Goal: Task Accomplishment & Management: Use online tool/utility

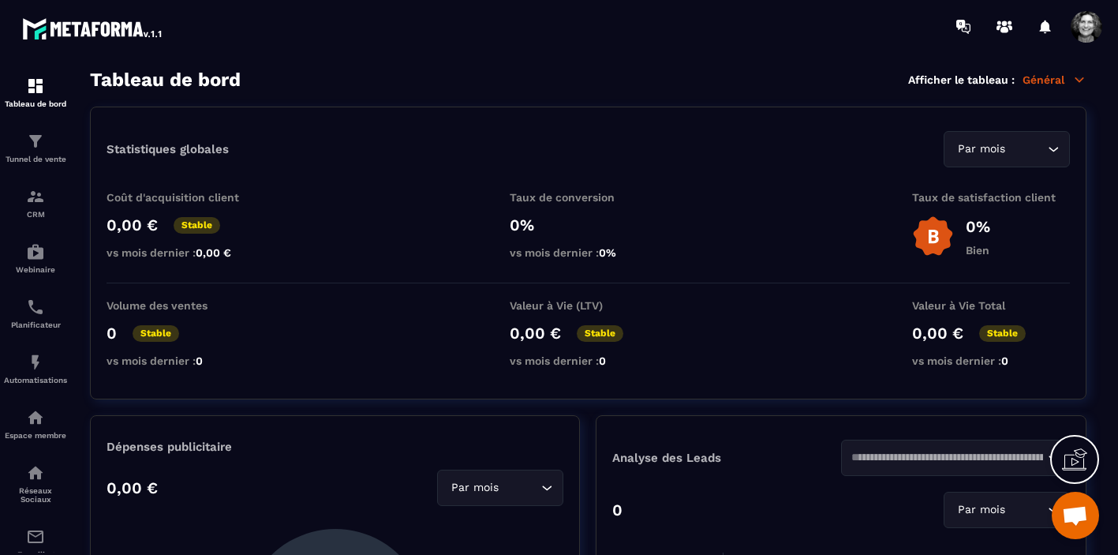
click at [1067, 80] on p "Général" at bounding box center [1055, 80] width 64 height 14
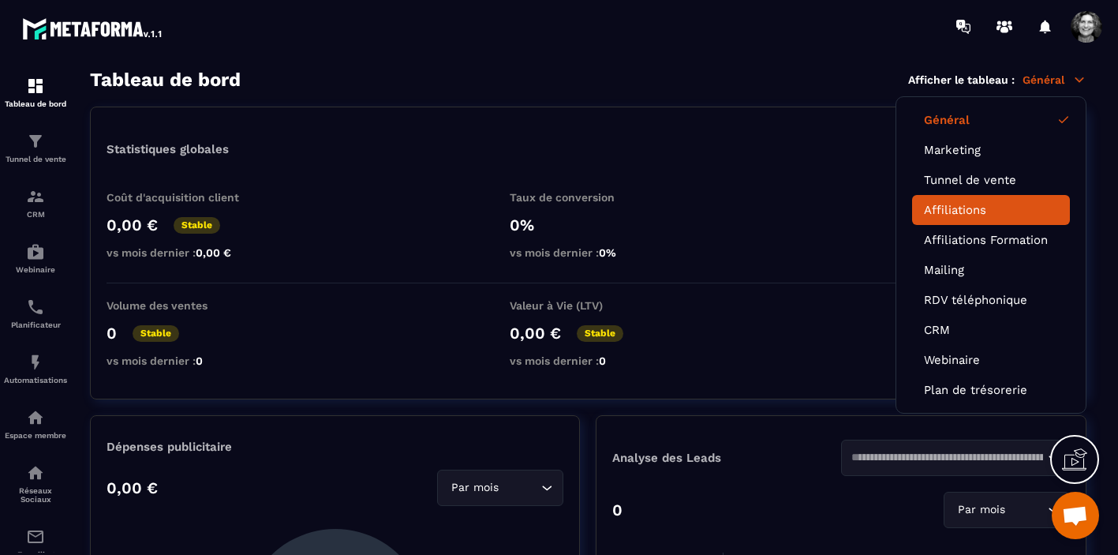
click at [972, 213] on link "Affiliations" at bounding box center [991, 210] width 134 height 14
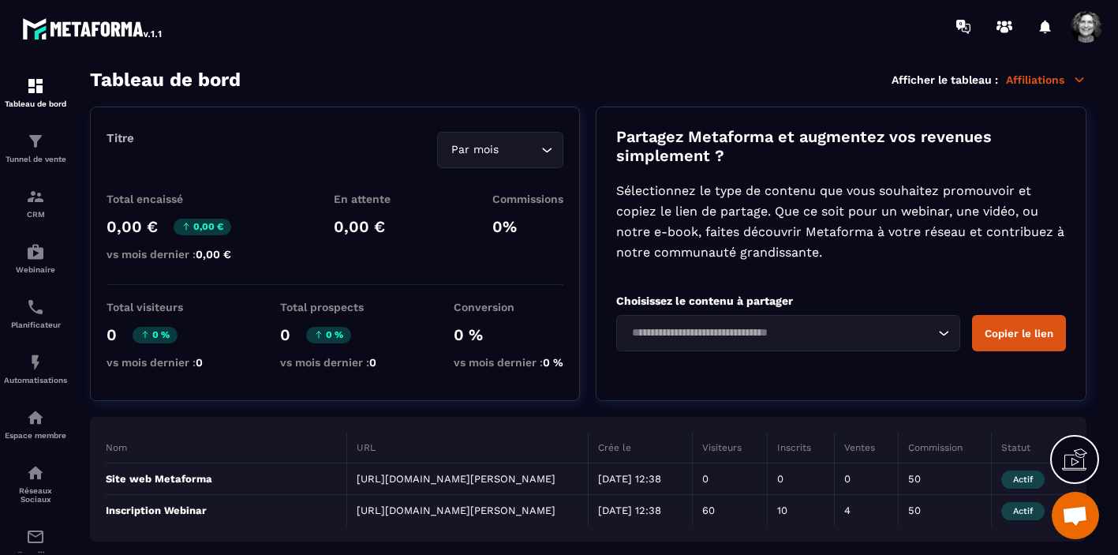
click at [178, 240] on div "Total encaissé 0,00 € 0,00 € vs mois dernier : 0,00 €" at bounding box center [169, 231] width 125 height 76
click at [209, 268] on div "Total encaissé 0,00 € 0,00 € vs mois dernier : 0,00 €" at bounding box center [169, 231] width 125 height 76
drag, startPoint x: 222, startPoint y: 268, endPoint x: 271, endPoint y: 283, distance: 51.2
click at [223, 268] on div "Total encaissé 0,00 € 0,00 € vs mois dernier : 0,00 €" at bounding box center [169, 231] width 125 height 76
click at [41, 146] on img at bounding box center [35, 141] width 19 height 19
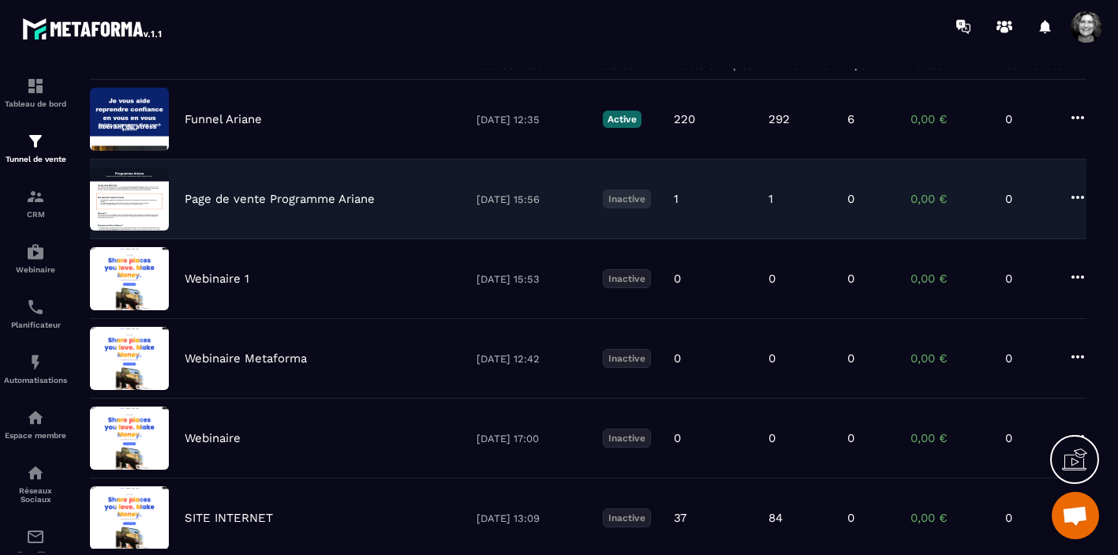
scroll to position [129, 0]
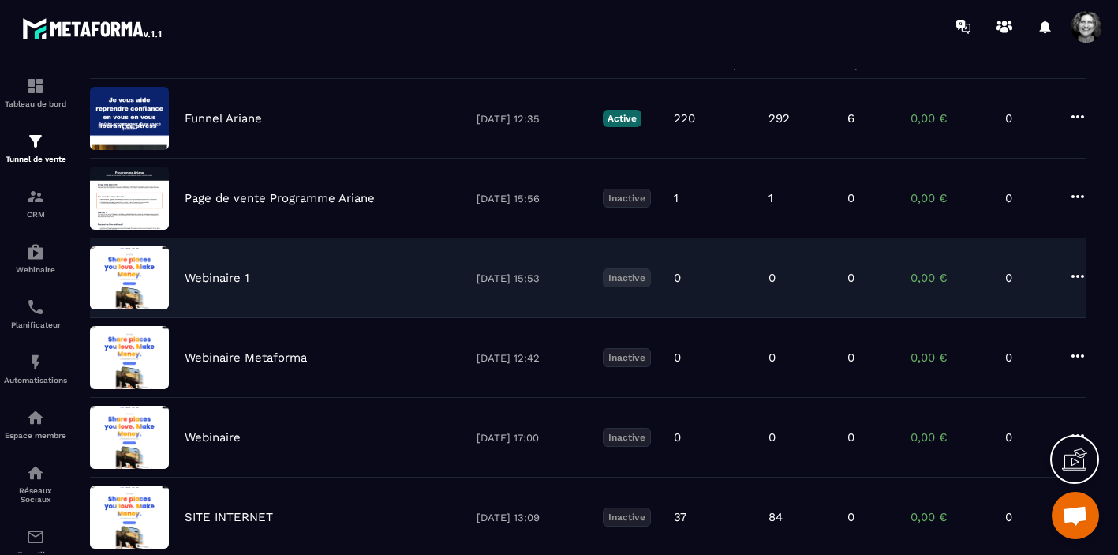
click at [1080, 274] on icon at bounding box center [1078, 276] width 19 height 19
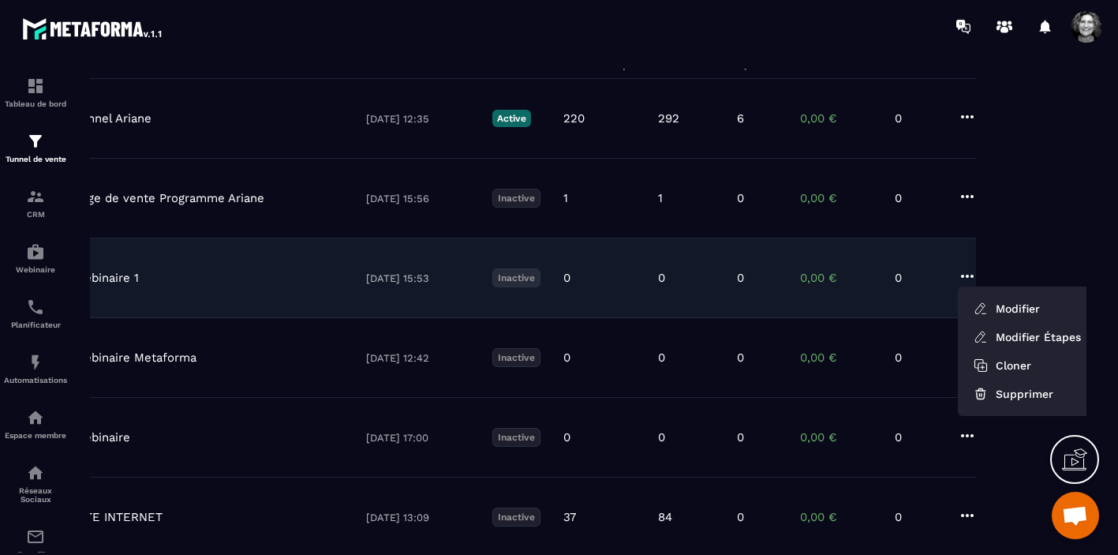
scroll to position [0, 120]
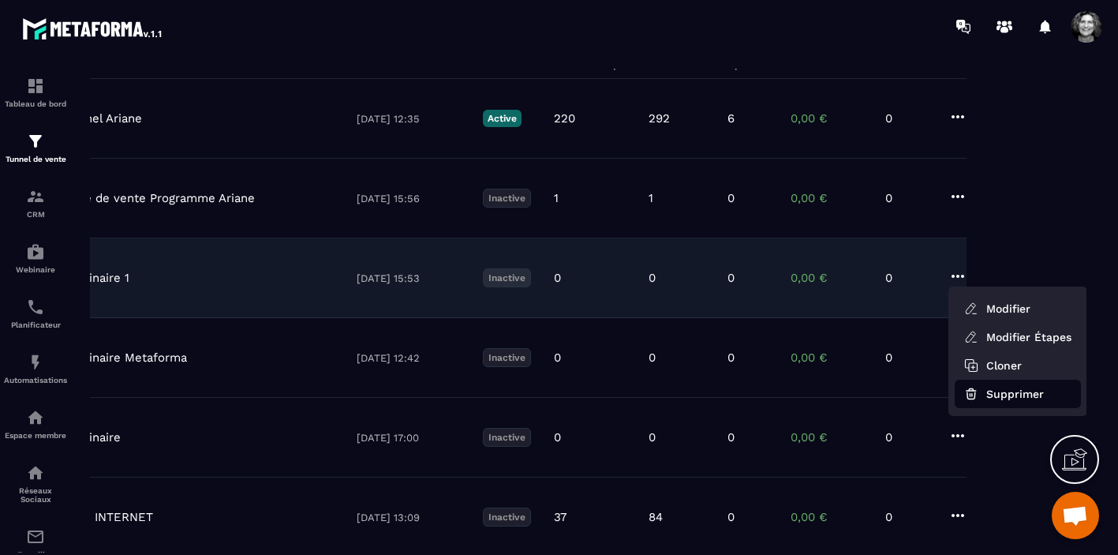
click at [1006, 393] on button "Supprimer" at bounding box center [1018, 394] width 126 height 28
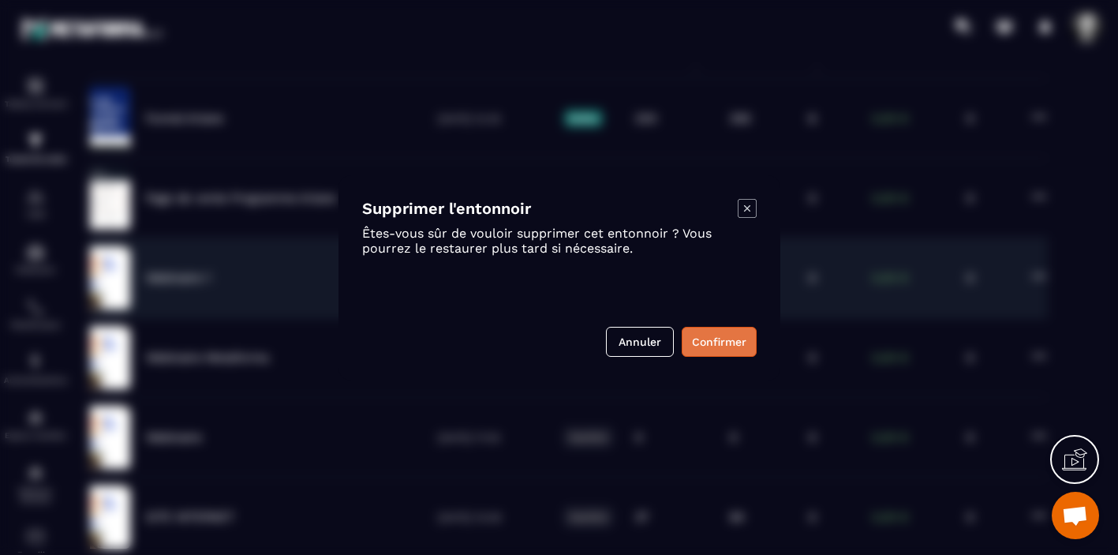
click at [732, 344] on button "Confirmer" at bounding box center [719, 342] width 75 height 30
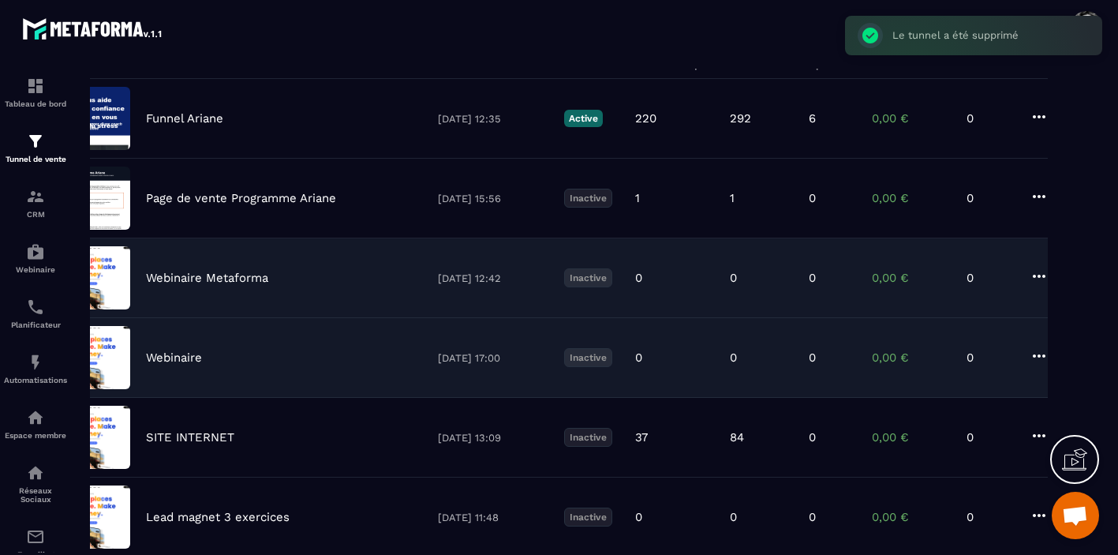
click at [1035, 356] on icon at bounding box center [1039, 355] width 19 height 19
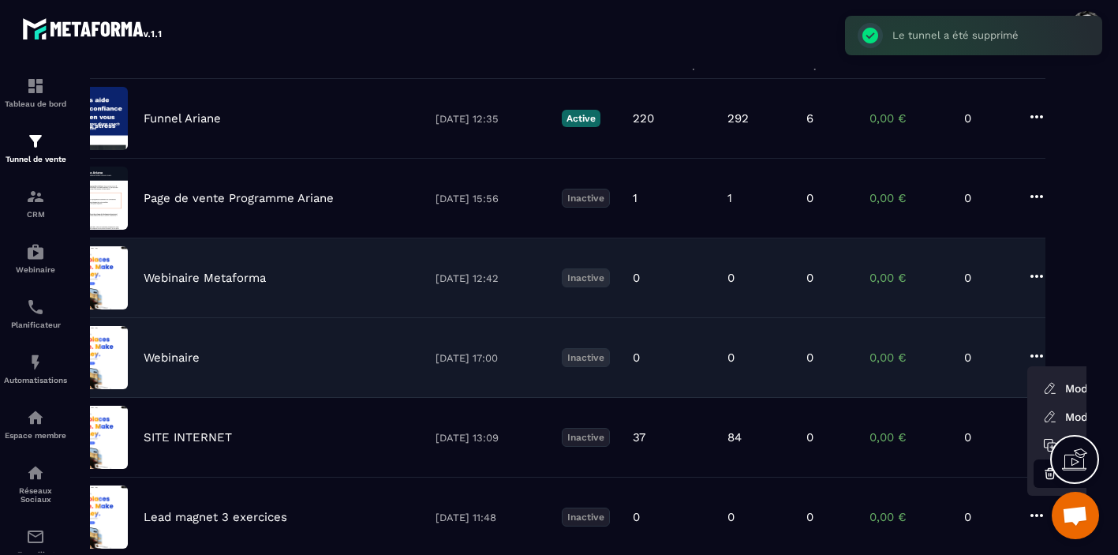
click at [1046, 472] on icon "button" at bounding box center [1050, 475] width 8 height 6
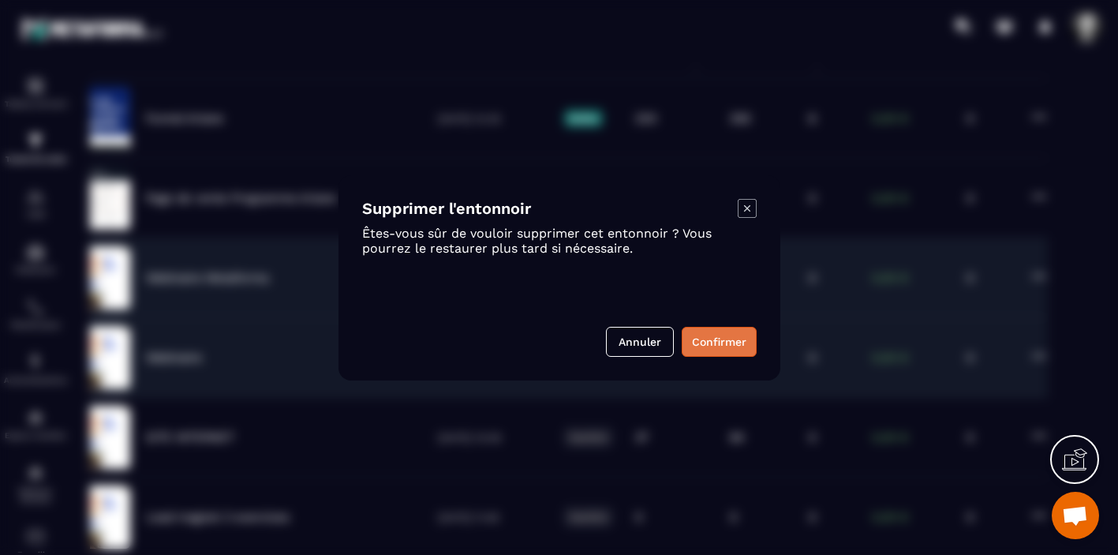
click at [713, 342] on button "Confirmer" at bounding box center [719, 342] width 75 height 30
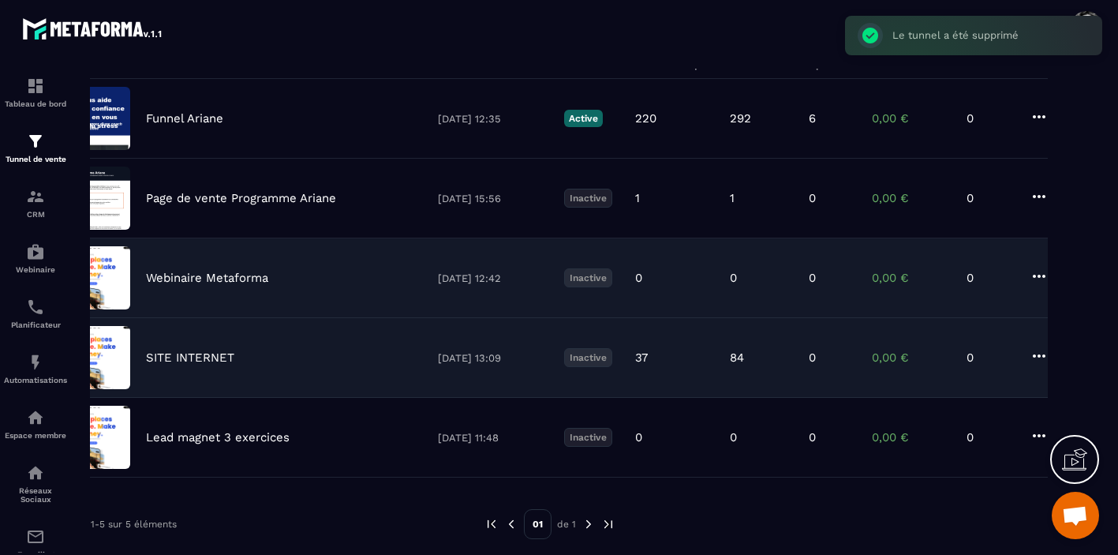
click at [1035, 276] on icon at bounding box center [1039, 276] width 13 height 3
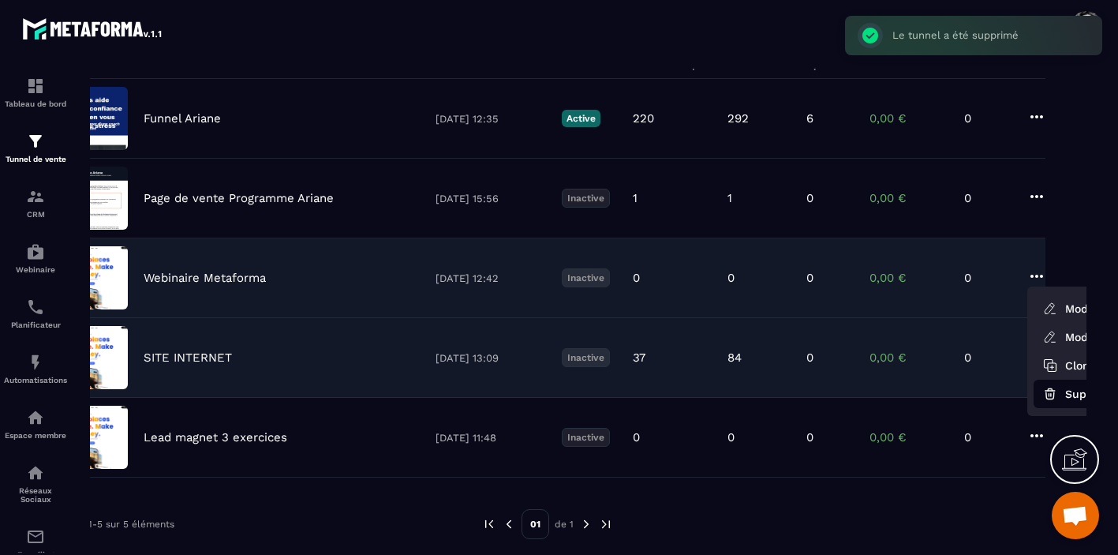
click at [1061, 394] on button "Supprimer" at bounding box center [1097, 394] width 126 height 28
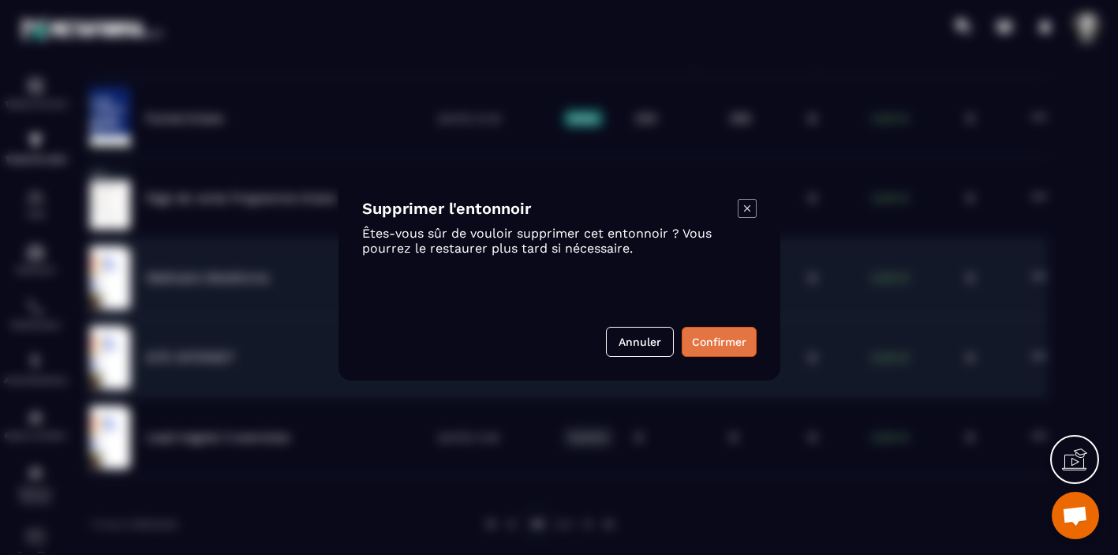
click at [713, 343] on button "Confirmer" at bounding box center [719, 342] width 75 height 30
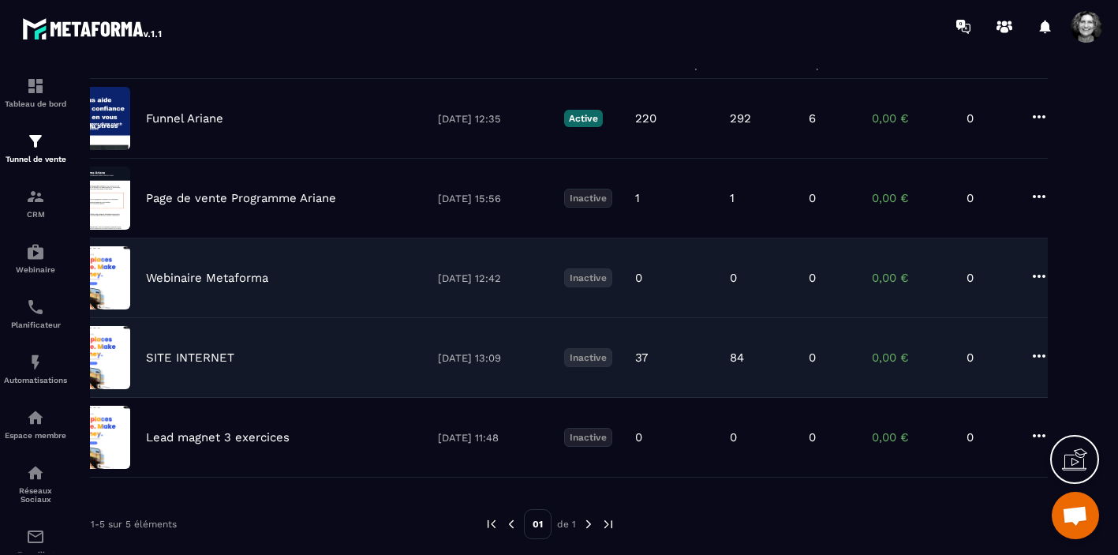
scroll to position [79, 0]
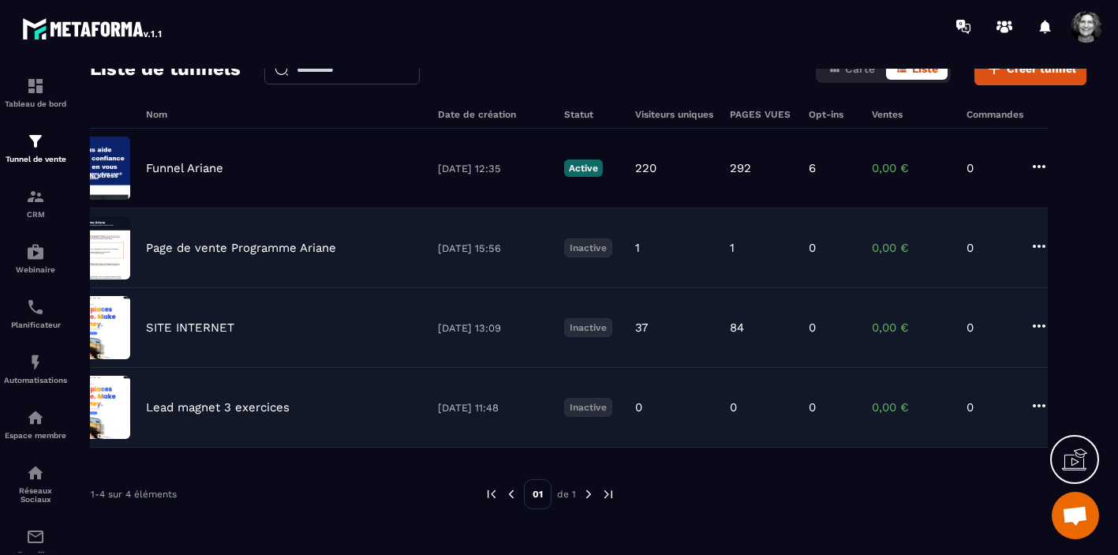
click at [1037, 244] on icon at bounding box center [1039, 246] width 19 height 19
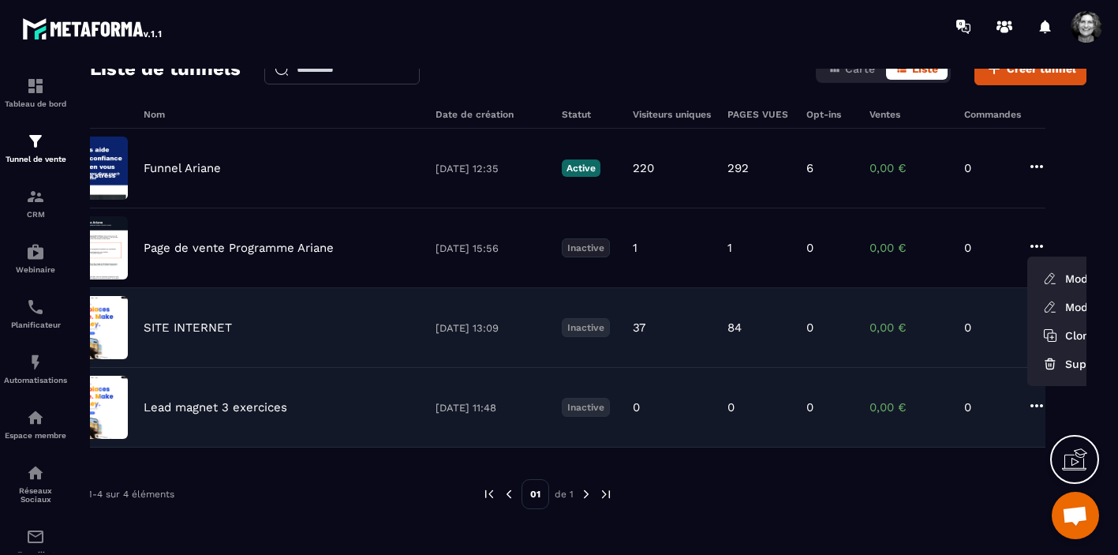
click at [290, 497] on div "1-4 sur 4 éléments" at bounding box center [273, 494] width 370 height 30
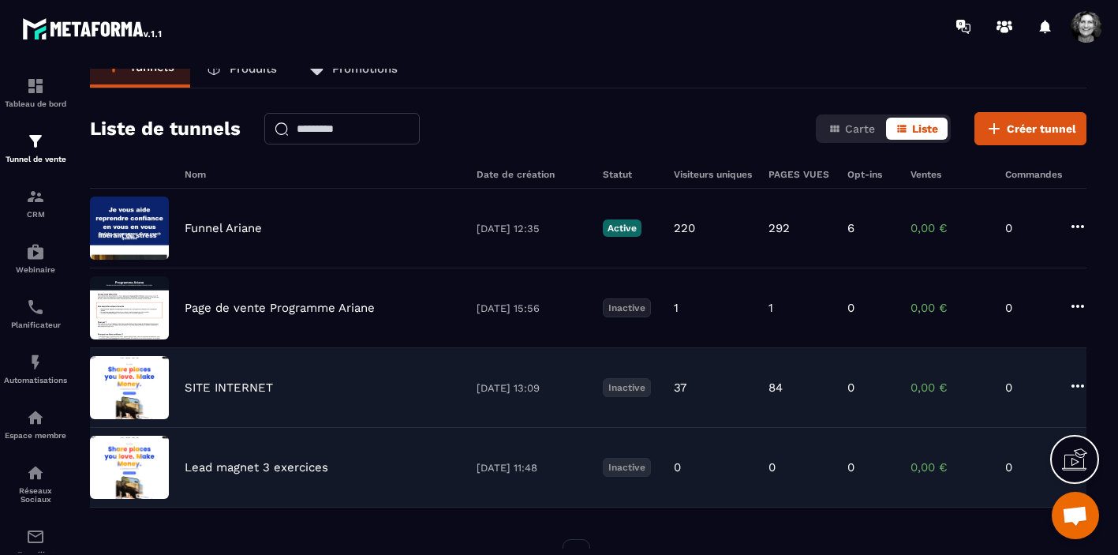
scroll to position [0, 0]
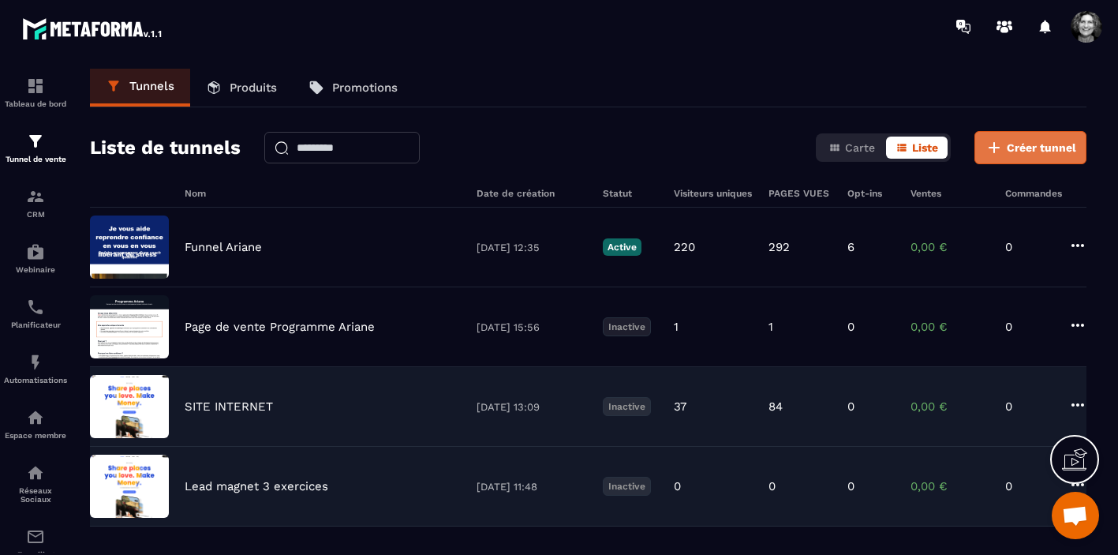
click at [1060, 149] on span "Créer tunnel" at bounding box center [1041, 148] width 69 height 16
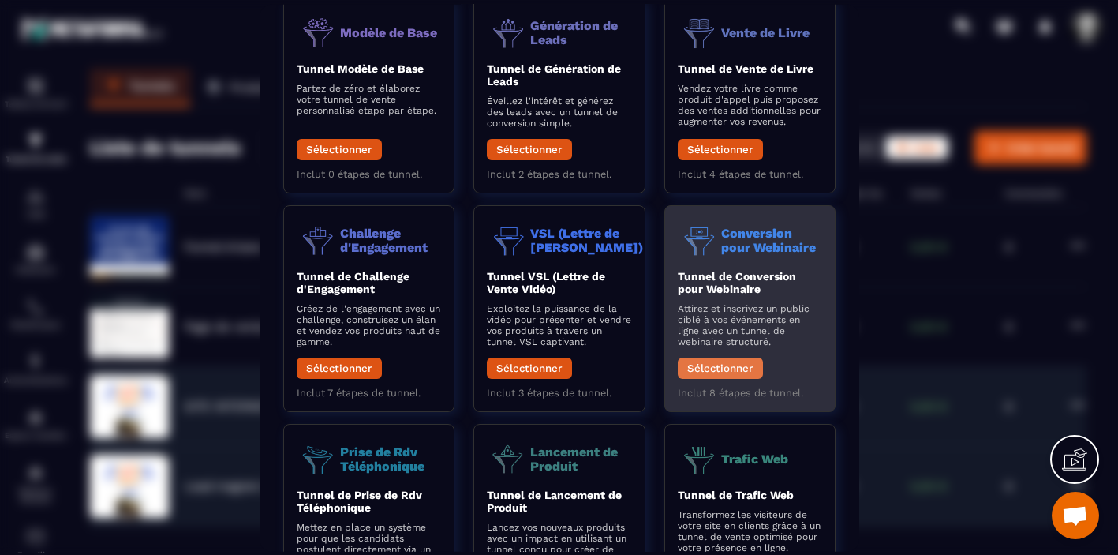
scroll to position [92, 0]
click at [723, 371] on button "Sélectionner" at bounding box center [719, 367] width 85 height 21
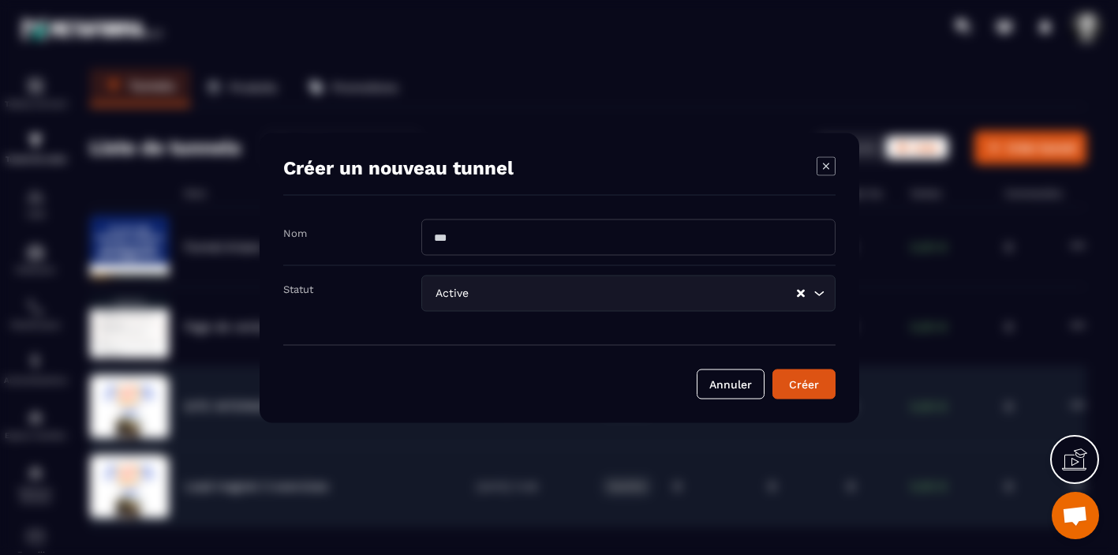
click at [435, 234] on input "Modal window" at bounding box center [628, 237] width 414 height 36
type input "**********"
click at [819, 294] on icon "Search for option" at bounding box center [819, 293] width 16 height 16
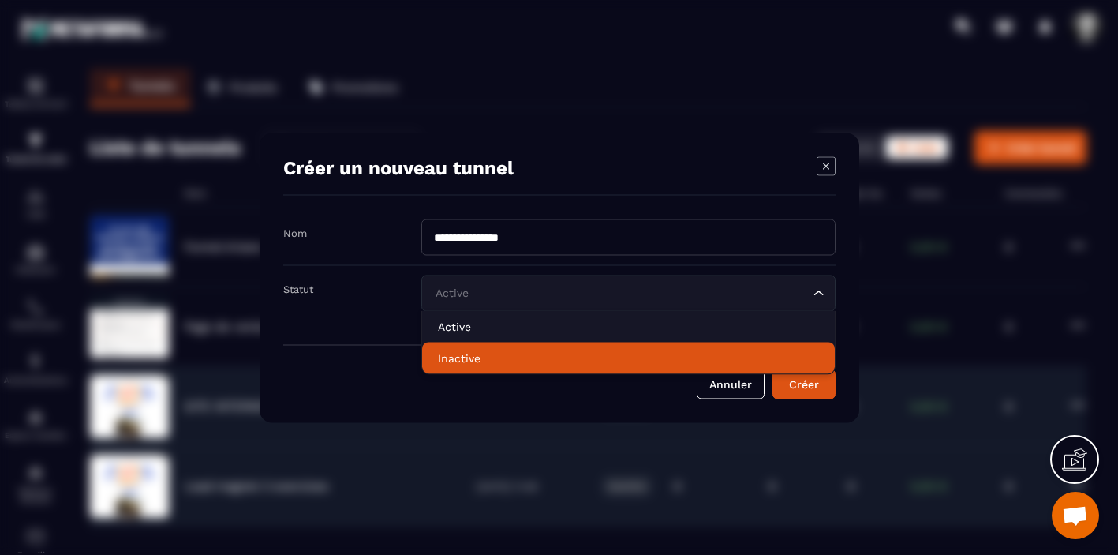
click at [743, 350] on p "Inactive" at bounding box center [628, 358] width 381 height 16
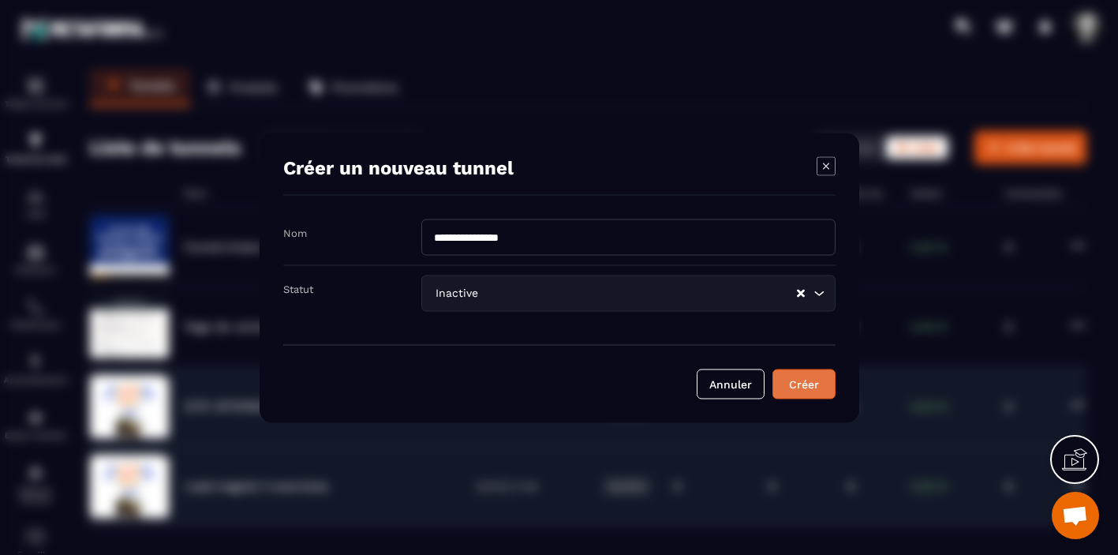
click at [804, 382] on div "Créer" at bounding box center [804, 384] width 43 height 16
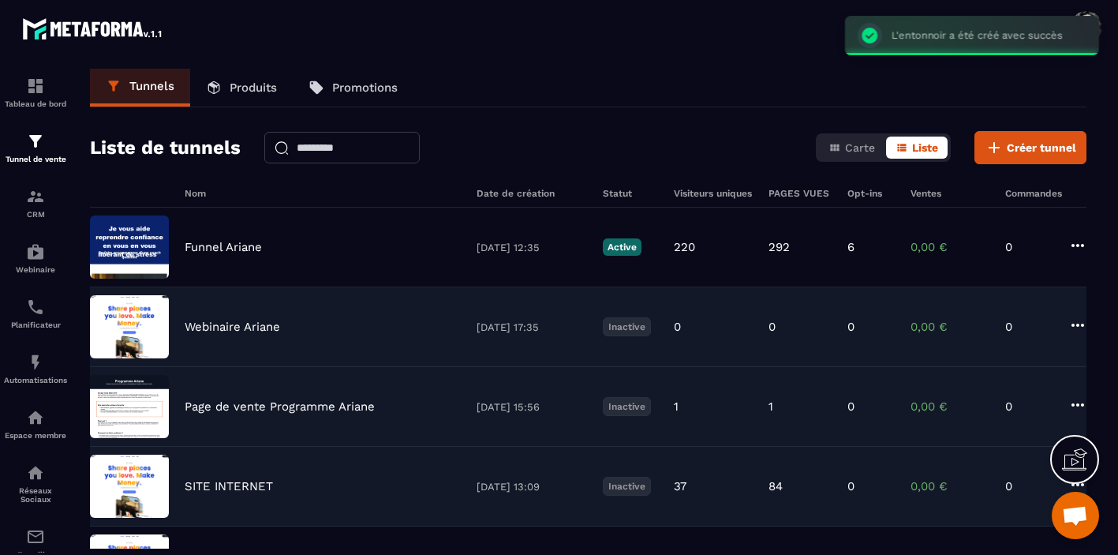
click at [243, 327] on p "Webinaire Ariane" at bounding box center [232, 327] width 95 height 14
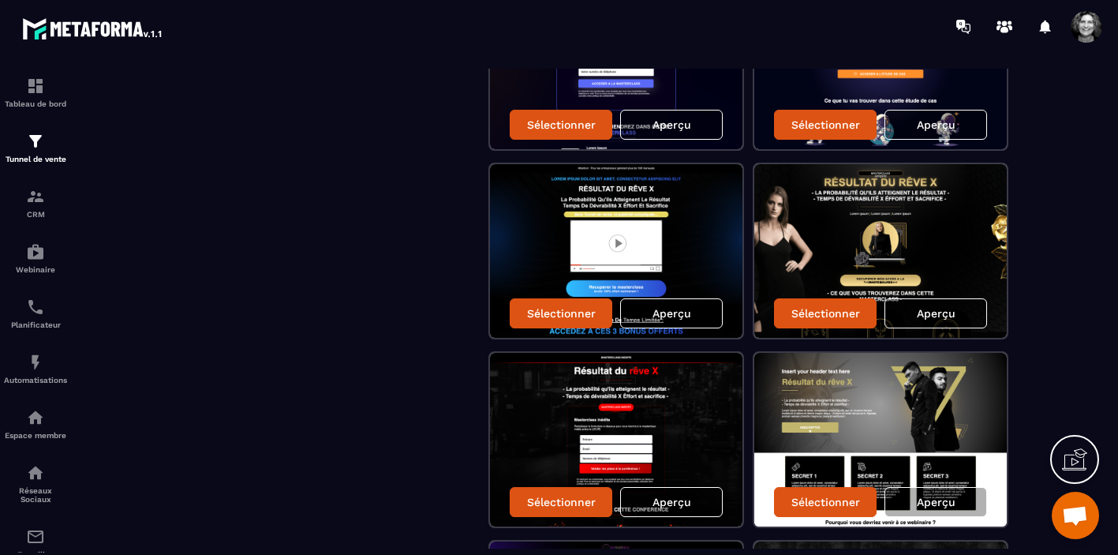
scroll to position [2116, 0]
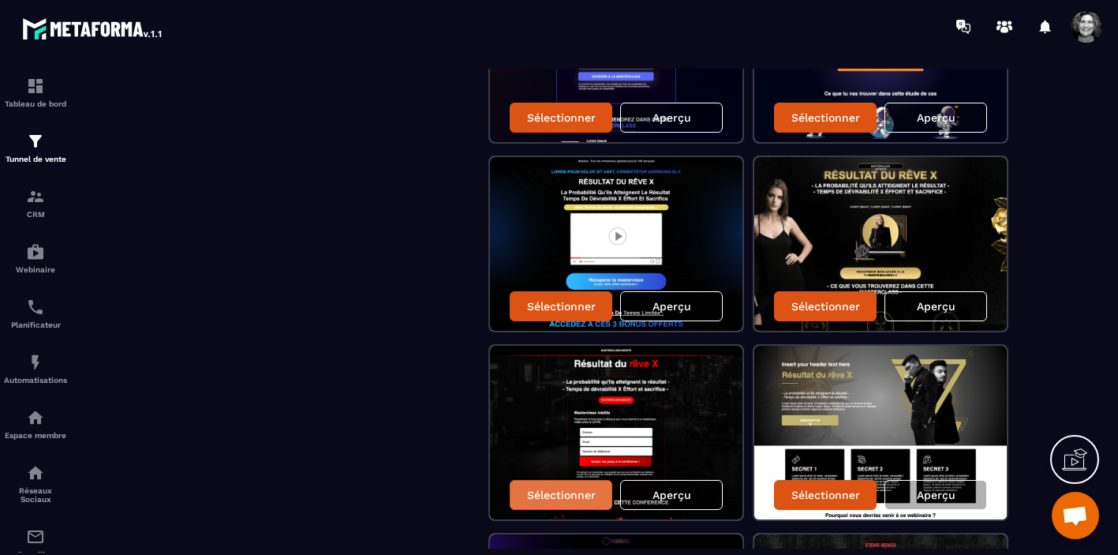
click at [568, 497] on p "Sélectionner" at bounding box center [561, 494] width 69 height 13
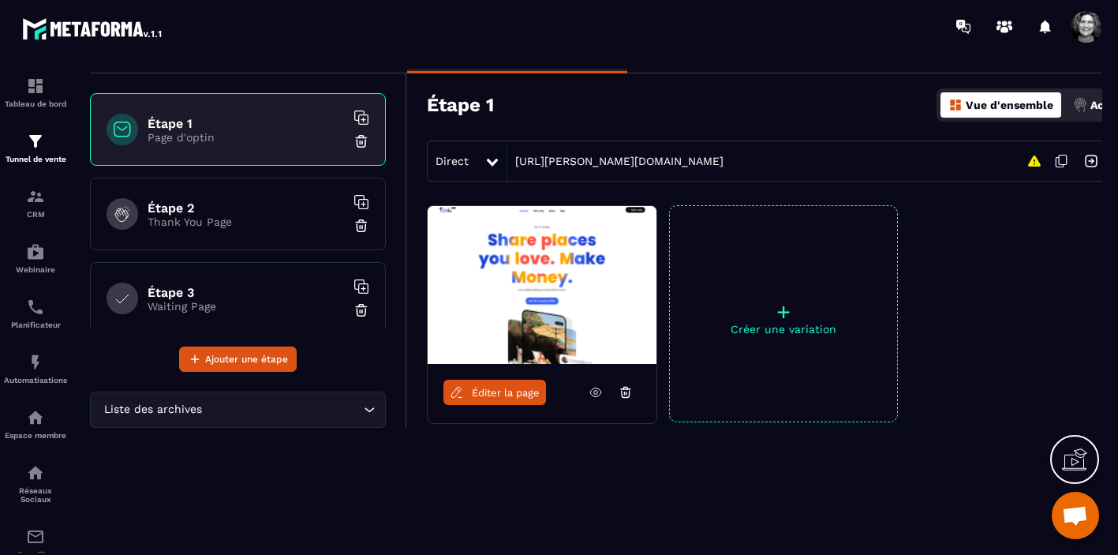
click at [517, 395] on span "Éditer la page" at bounding box center [506, 393] width 68 height 12
